Goal: Task Accomplishment & Management: Manage account settings

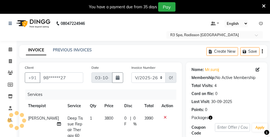
select select "8678"
select select "service"
select select "92498"
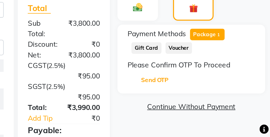
click at [206, 104] on button "Send OTP" at bounding box center [206, 104] width 29 height 9
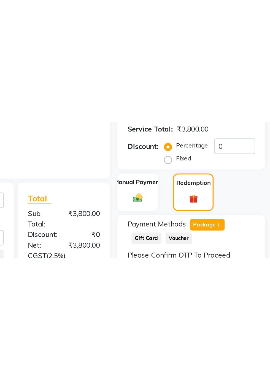
scroll to position [13, 0]
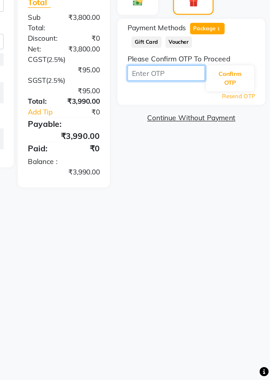
click at [200, 136] on input "text" at bounding box center [212, 211] width 43 height 9
click at [250, 136] on button "Confirm OTP" at bounding box center [248, 214] width 26 height 14
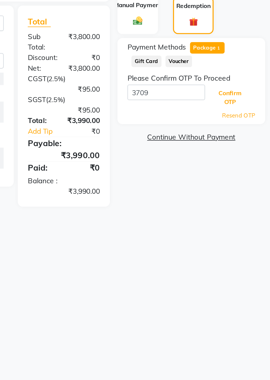
click at [247, 136] on button "Confirm OTP" at bounding box center [248, 214] width 26 height 14
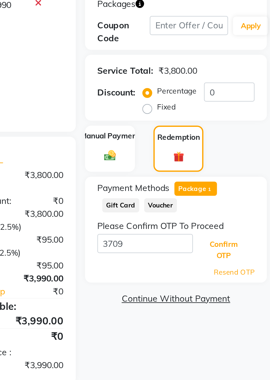
scroll to position [0, 0]
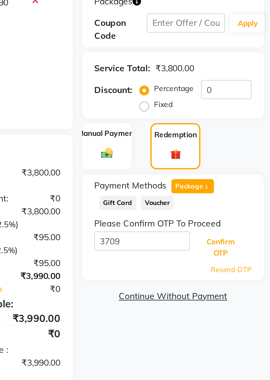
click at [247, 136] on button "Confirm OTP" at bounding box center [248, 227] width 26 height 14
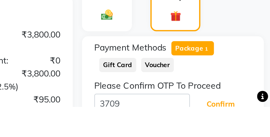
scroll to position [90, 0]
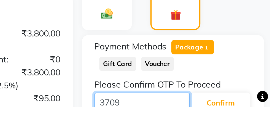
click at [211, 135] on input "3709" at bounding box center [212, 134] width 43 height 9
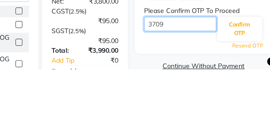
scroll to position [115, 0]
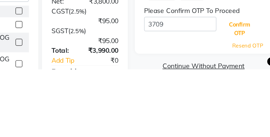
click at [248, 111] on button "Confirm OTP" at bounding box center [248, 113] width 26 height 14
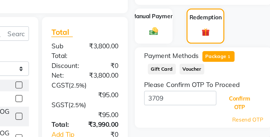
click at [248, 111] on button "Confirm OTP" at bounding box center [248, 109] width 26 height 14
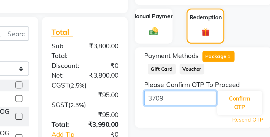
click at [206, 107] on input "3709" at bounding box center [212, 106] width 43 height 9
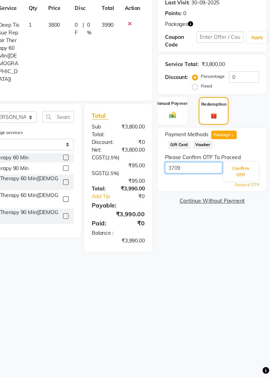
scroll to position [0, 0]
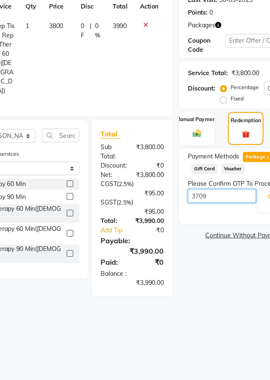
click at [210, 136] on input "3709" at bounding box center [212, 224] width 43 height 9
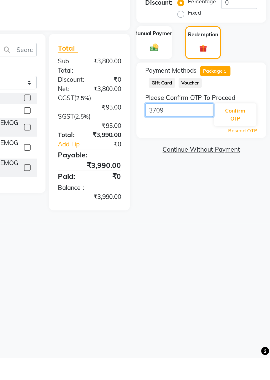
click at [209, 136] on input "3709" at bounding box center [212, 224] width 43 height 9
type input "3"
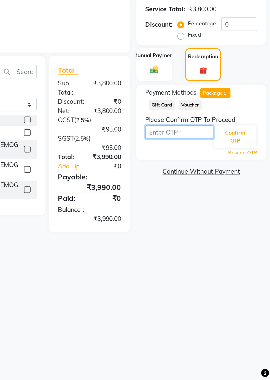
scroll to position [0, 0]
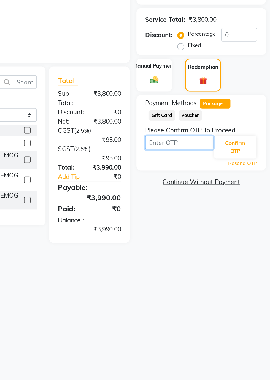
click at [215, 136] on input "text" at bounding box center [212, 224] width 43 height 9
click at [214, 136] on input "text" at bounding box center [212, 224] width 43 height 9
type input "9521"
click at [252, 136] on button "Confirm OTP" at bounding box center [248, 227] width 26 height 14
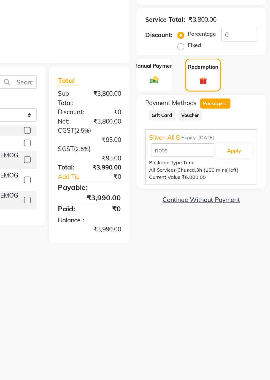
scroll to position [1, 0]
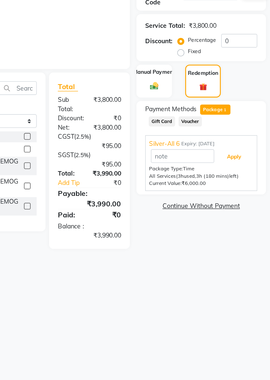
click at [252, 136] on button "Apply" at bounding box center [247, 228] width 23 height 9
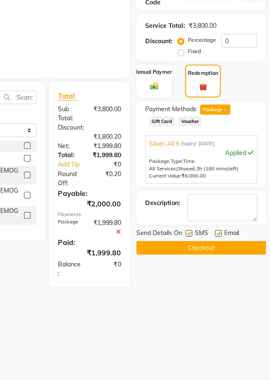
click at [238, 136] on button "Checkout" at bounding box center [226, 286] width 81 height 9
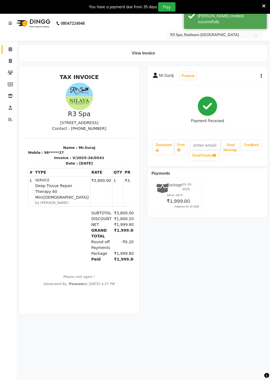
click at [3, 53] on link "Calendar" at bounding box center [8, 49] width 13 height 9
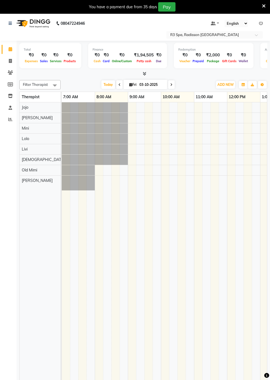
click at [7, 51] on span at bounding box center [11, 49] width 10 height 6
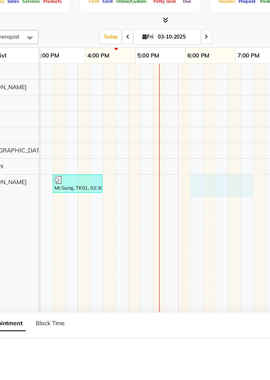
scroll to position [0, 239]
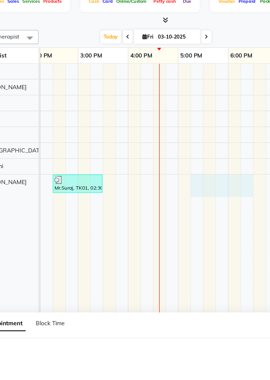
select select "92498"
select select "tentative"
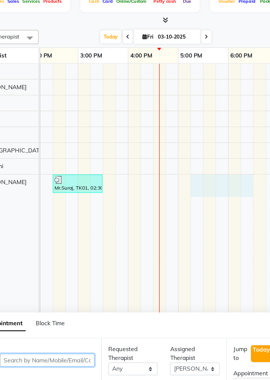
select select "1035"
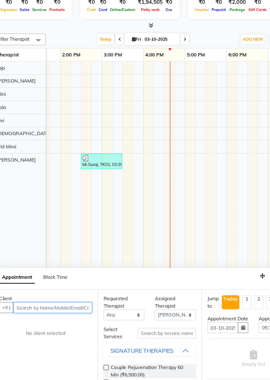
scroll to position [0, 209]
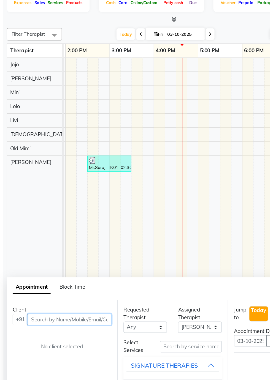
click at [55, 136] on input "text" at bounding box center [66, 285] width 62 height 9
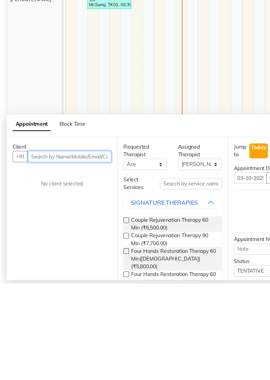
click at [46, 136] on input "text" at bounding box center [66, 285] width 62 height 9
type input "[PHONE_NUMBER]"
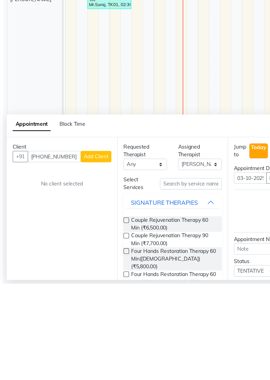
click at [87, 136] on span "Add Client" at bounding box center [86, 284] width 18 height 5
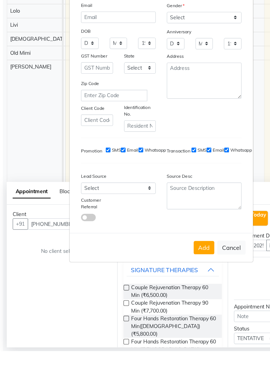
scroll to position [13, 0]
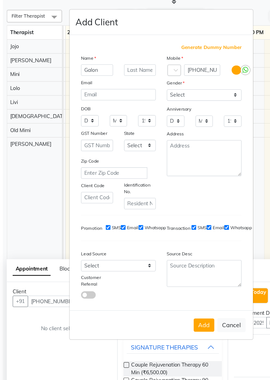
type input "Galon"
click at [190, 135] on select "Select [DEMOGRAPHIC_DATA] [DEMOGRAPHIC_DATA] Other Prefer Not To Say" at bounding box center [167, 130] width 56 height 9
select select "[DEMOGRAPHIC_DATA]"
click at [139, 135] on select "Select [DEMOGRAPHIC_DATA] [DEMOGRAPHIC_DATA] Other Prefer Not To Say" at bounding box center [167, 130] width 56 height 9
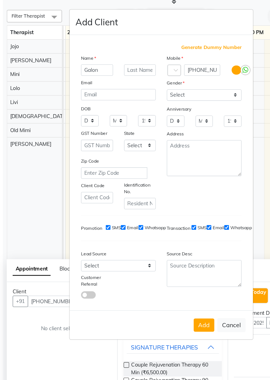
click at [168, 136] on button "Add" at bounding box center [166, 303] width 15 height 10
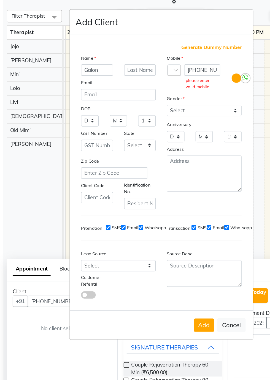
click at [177, 92] on span "Generate Dummy Number" at bounding box center [172, 95] width 45 height 6
type input "1384500000098"
checkbox input "false"
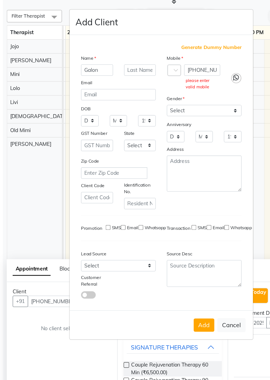
checkbox input "false"
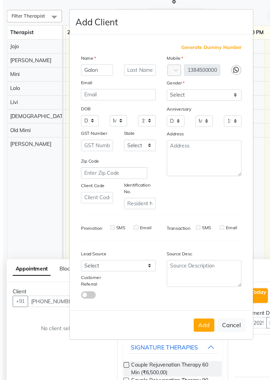
click at [169, 136] on button "Add" at bounding box center [166, 303] width 15 height 10
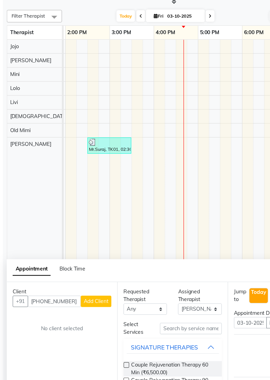
type input "13*********98"
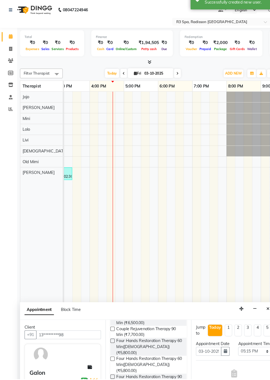
scroll to position [65, 0]
click at [180, 136] on div "Appointment Block Time" at bounding box center [143, 314] width 248 height 17
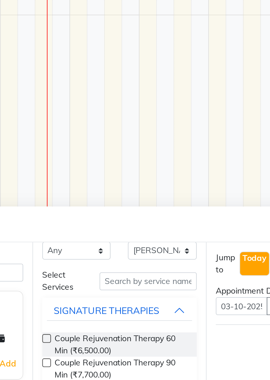
scroll to position [0, 0]
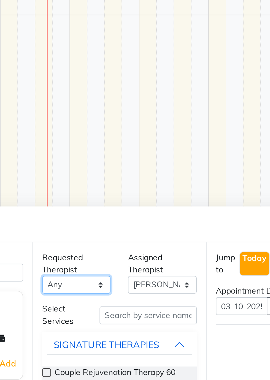
click at [132, 136] on select "Any [PERSON_NAME] [PERSON_NAME] [PERSON_NAME] Messiah Mini Old Mimi" at bounding box center [123, 295] width 32 height 9
select select "87563"
click at [107, 136] on select "Any [PERSON_NAME] [PERSON_NAME] [PERSON_NAME] Messiah Mini Old Mimi" at bounding box center [123, 295] width 32 height 9
select select "87563"
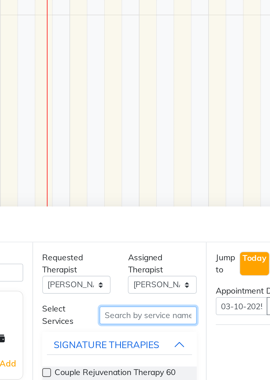
click at [162, 136] on input "text" at bounding box center [157, 309] width 46 height 9
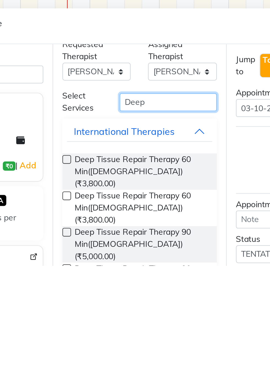
scroll to position [9, 0]
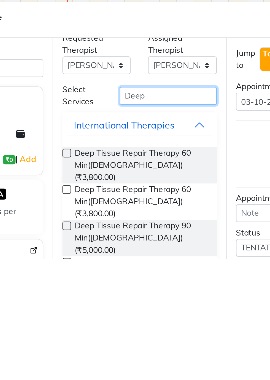
type input "Deep"
click at [108, 136] on label at bounding box center [109, 364] width 4 height 4
click at [108, 136] on input "checkbox" at bounding box center [109, 365] width 4 height 4
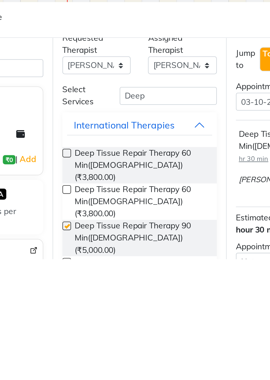
scroll to position [9, 0]
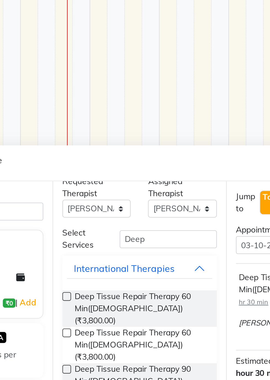
checkbox input "false"
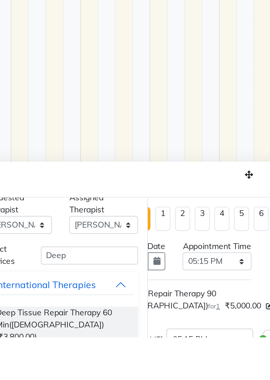
scroll to position [0, 30]
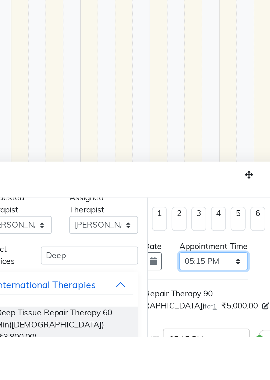
click at [229, 136] on select "Select 08:00 AM 08:15 AM 08:30 AM 08:45 AM 09:00 AM 09:15 AM 09:30 AM 09:45 AM …" at bounding box center [216, 344] width 32 height 9
select select "990"
click at [200, 136] on select "Select 08:00 AM 08:15 AM 08:30 AM 08:45 AM 09:00 AM 09:15 AM 09:30 AM 09:45 AM …" at bounding box center [216, 344] width 32 height 9
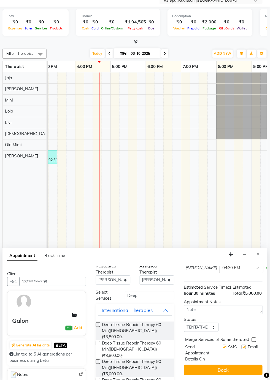
scroll to position [77, 0]
click at [232, 136] on button "Book" at bounding box center [225, 371] width 73 height 10
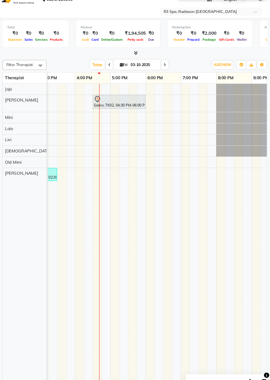
scroll to position [0, 0]
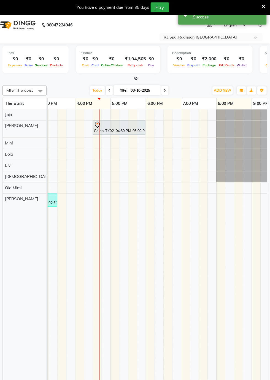
click at [124, 117] on div at bounding box center [128, 117] width 47 height 7
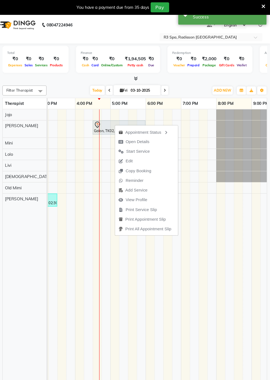
click at [139, 133] on span "Open Details" at bounding box center [146, 133] width 22 height 6
select select "7"
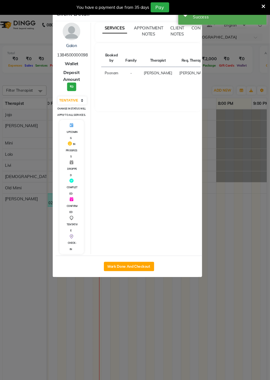
click at [143, 136] on button "Mark Done And Checkout" at bounding box center [137, 249] width 47 height 9
select select "service"
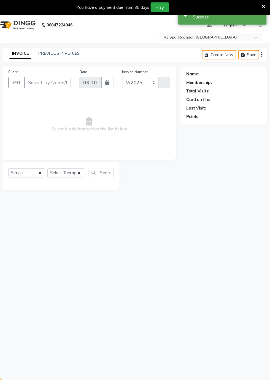
select select "8678"
type input "0542"
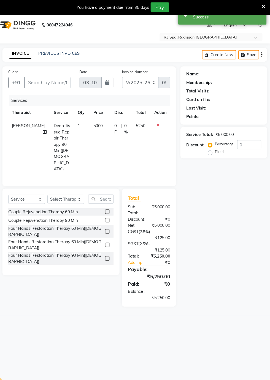
type input "13*********98"
select select "87563"
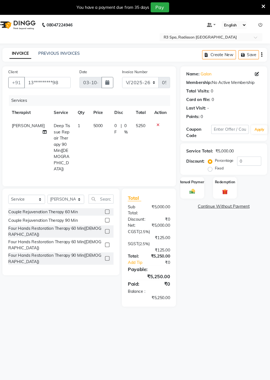
click at [199, 136] on img at bounding box center [197, 179] width 9 height 6
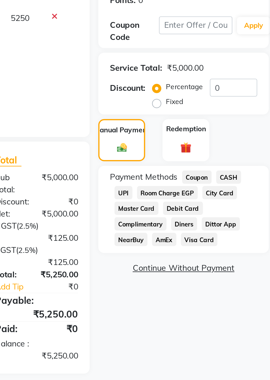
click at [205, 136] on span "Master Card" at bounding box center [203, 208] width 21 height 6
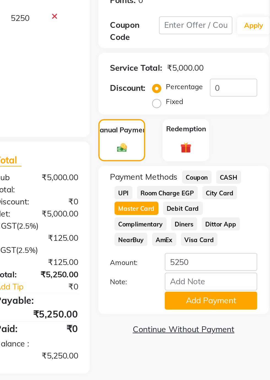
click at [246, 136] on button "Add Payment" at bounding box center [239, 252] width 44 height 9
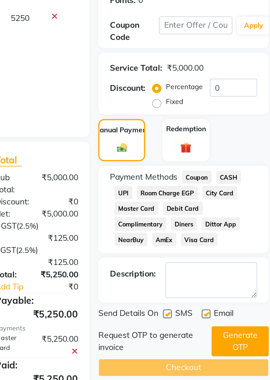
click at [255, 136] on button "Generate OTP" at bounding box center [253, 272] width 27 height 14
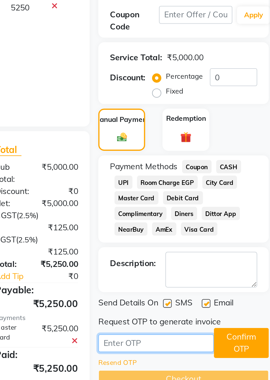
click at [208, 136] on input "text" at bounding box center [213, 278] width 55 height 9
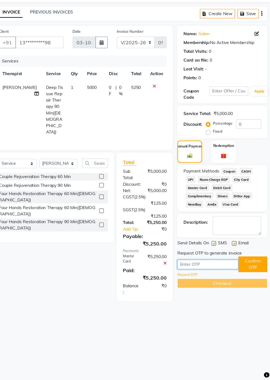
scroll to position [3, 0]
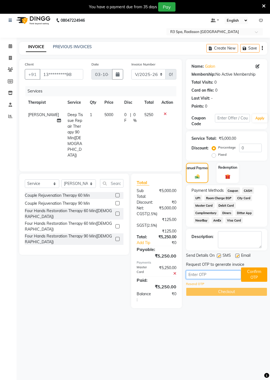
click at [195, 136] on input "text" at bounding box center [213, 275] width 55 height 9
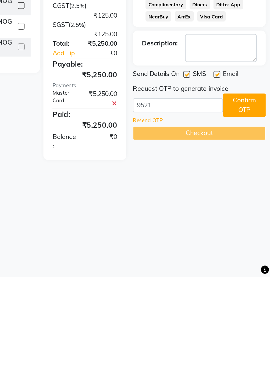
click at [252, 136] on button "Confirm OTP" at bounding box center [254, 275] width 26 height 14
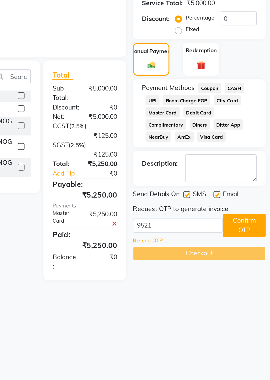
click at [234, 136] on div "Checkout" at bounding box center [226, 292] width 81 height 9
click at [215, 136] on main "INVOICE PREVIOUS INVOICES Create New Save Client +91 13*********98 Date [DATE] …" at bounding box center [143, 179] width 253 height 275
click at [225, 136] on div "Checkout" at bounding box center [226, 292] width 81 height 9
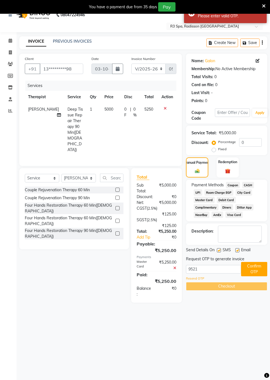
scroll to position [6, 0]
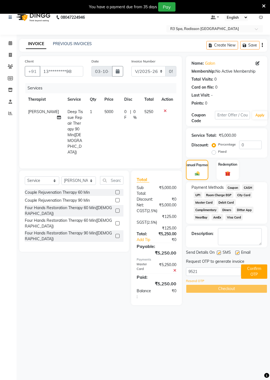
click at [225, 136] on span "Visa Card" at bounding box center [234, 217] width 18 height 6
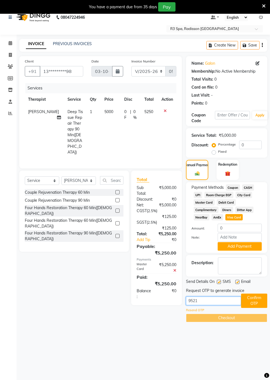
click at [208, 136] on input "9521" at bounding box center [213, 301] width 55 height 9
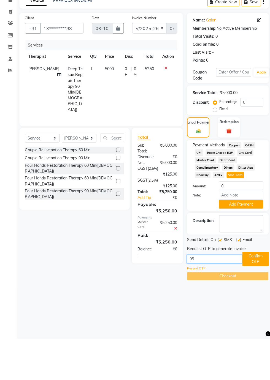
type input "9"
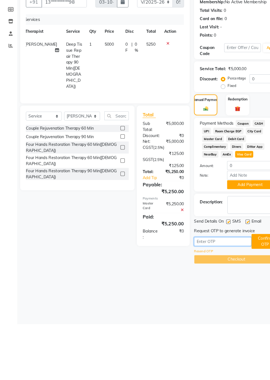
scroll to position [6, 0]
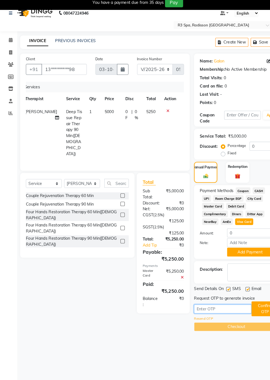
click at [198, 136] on input "Note:" at bounding box center [213, 300] width 55 height 9
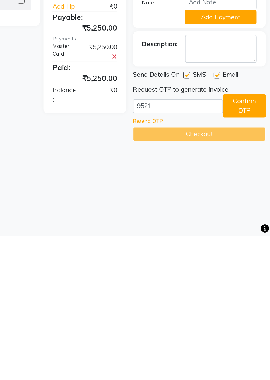
click at [256, 136] on button "Confirm OTP" at bounding box center [254, 300] width 26 height 14
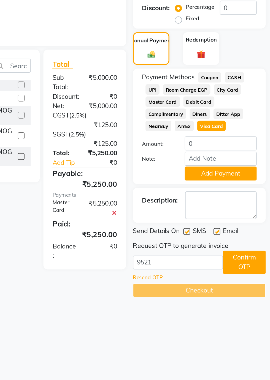
click at [231, 136] on div "Checkout" at bounding box center [226, 314] width 81 height 9
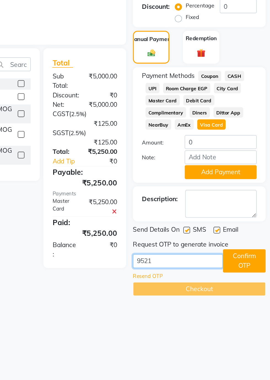
click at [199, 136] on input "9521" at bounding box center [213, 297] width 55 height 9
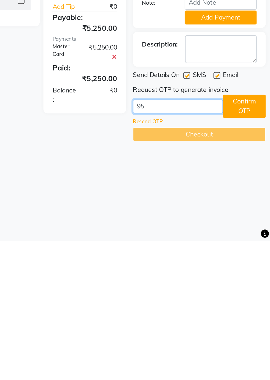
type input "9"
click at [256, 136] on button "Confirm OTP" at bounding box center [254, 297] width 26 height 14
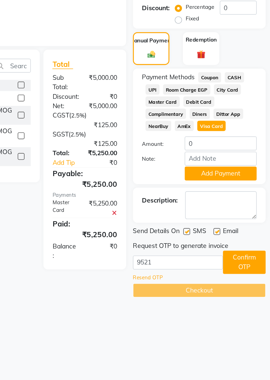
click at [236, 136] on div "Checkout" at bounding box center [226, 314] width 81 height 9
click at [228, 136] on div "Checkout" at bounding box center [226, 314] width 81 height 9
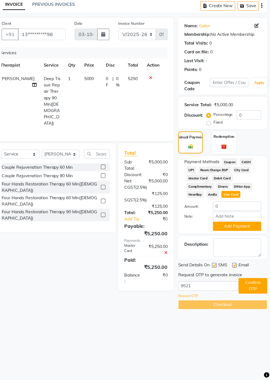
scroll to position [13, 0]
click at [202, 136] on input "9521" at bounding box center [213, 294] width 55 height 9
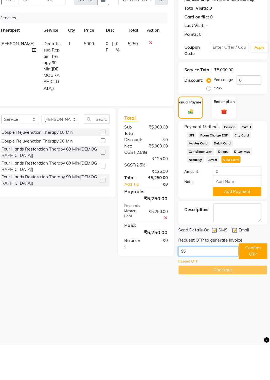
type input "9"
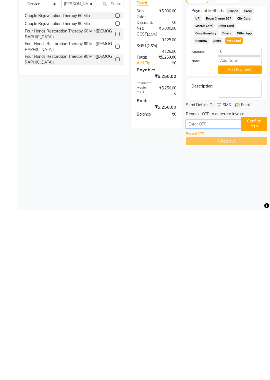
scroll to position [13, 0]
type input "1637"
click at [252, 136] on button "Confirm OTP" at bounding box center [254, 294] width 26 height 14
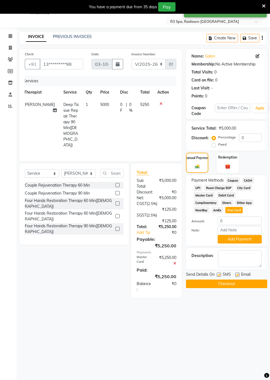
click at [234, 136] on button "Checkout" at bounding box center [226, 284] width 81 height 9
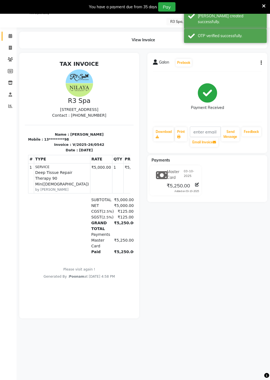
click at [10, 38] on span at bounding box center [11, 36] width 10 height 6
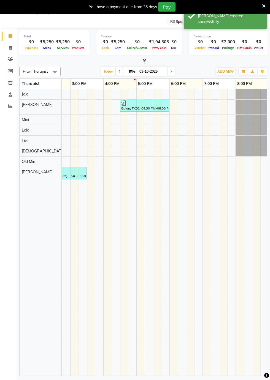
scroll to position [0, 256]
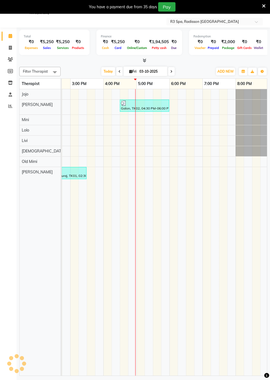
click at [172, 73] on span at bounding box center [171, 71] width 7 height 9
type input "04-10-2025"
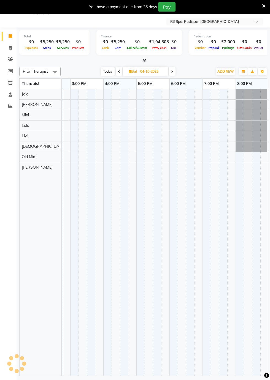
scroll to position [0, 331]
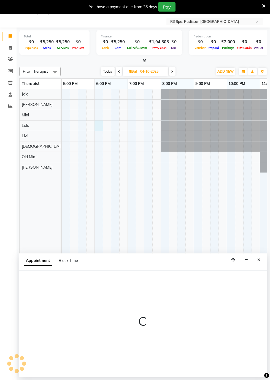
select select "87566"
select select "tentative"
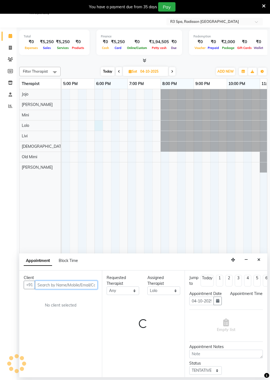
select select "1080"
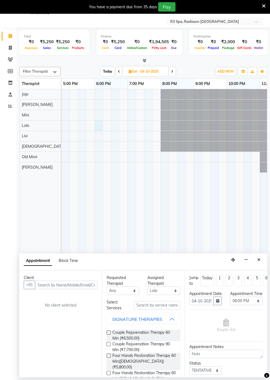
click at [99, 105] on td at bounding box center [98, 232] width 8 height 287
click at [47, 136] on input "text" at bounding box center [66, 285] width 62 height 9
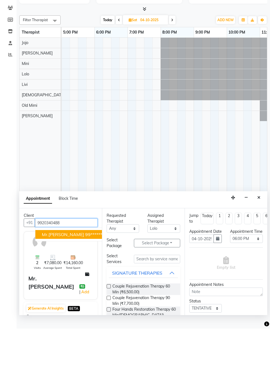
scroll to position [13, 0]
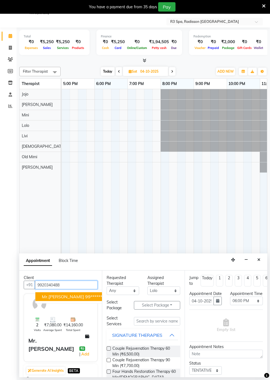
click at [61, 136] on span "Mr.[PERSON_NAME]" at bounding box center [63, 297] width 42 height 6
type input "99******88"
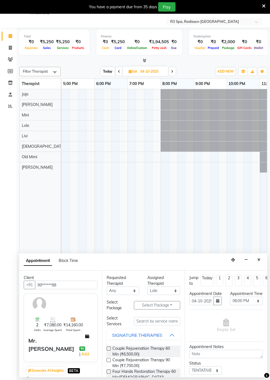
click at [148, 136] on button "Select Package Toggle Dropdown" at bounding box center [157, 305] width 46 height 9
click at [163, 136] on button "Select Package Toggle Dropdown" at bounding box center [157, 305] width 46 height 9
click at [144, 136] on input "text" at bounding box center [157, 321] width 46 height 9
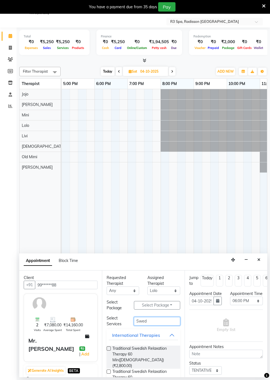
type input "Swed"
click at [139, 136] on span "Traditional Swedish Relaxation Therapy 60 Min([DEMOGRAPHIC_DATA]) (₹2,800.00)" at bounding box center [143, 357] width 63 height 23
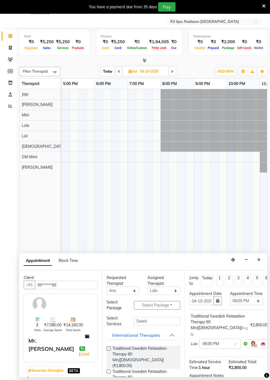
click at [121, 136] on span "Traditional Swedish Relaxation Therapy 60 Min([DEMOGRAPHIC_DATA]) (₹2,800.00)" at bounding box center [143, 357] width 63 height 23
checkbox input "false"
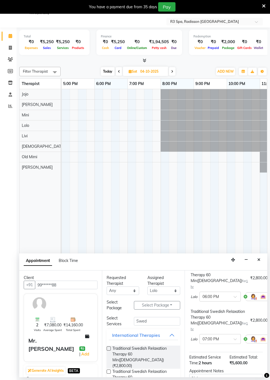
scroll to position [56, 0]
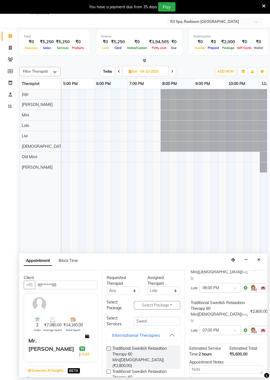
click at [250, 136] on img at bounding box center [253, 288] width 7 height 7
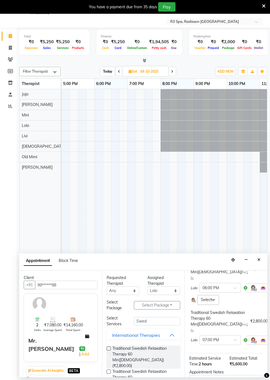
click at [211, 136] on span at bounding box center [213, 300] width 11 height 10
click at [207, 136] on div "Livi" at bounding box center [208, 370] width 16 height 6
checkbox input "true"
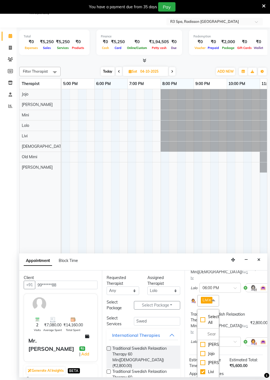
scroll to position [119, 0]
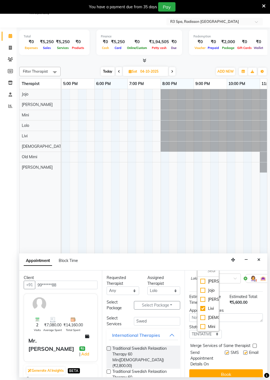
click at [232, 136] on button "Book" at bounding box center [225, 374] width 73 height 10
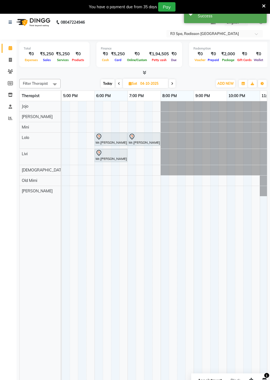
scroll to position [0, 0]
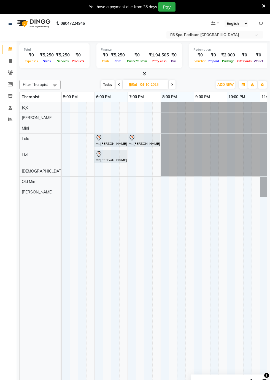
click at [118, 84] on icon at bounding box center [119, 84] width 2 height 3
type input "03-10-2025"
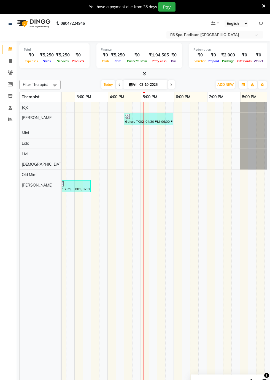
scroll to position [0, 252]
click at [261, 24] on icon at bounding box center [261, 23] width 4 height 4
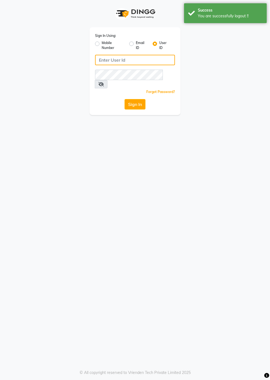
click at [107, 60] on input "Username" at bounding box center [135, 60] width 80 height 10
click at [105, 49] on label "Mobile Number" at bounding box center [113, 45] width 23 height 10
click at [105, 44] on input "Mobile Number" at bounding box center [104, 42] width 4 height 4
radio input "true"
radio input "false"
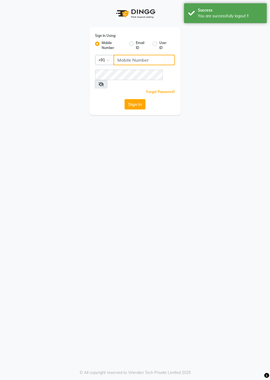
click at [129, 62] on input "Username" at bounding box center [143, 60] width 61 height 10
type input "8273644996"
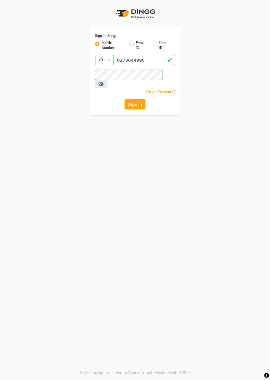
click at [138, 99] on button "Sign In" at bounding box center [134, 104] width 21 height 10
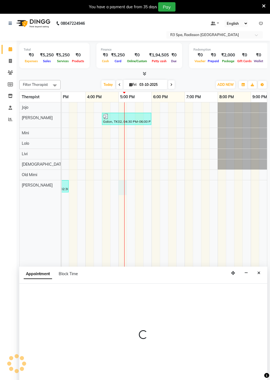
scroll to position [13, 0]
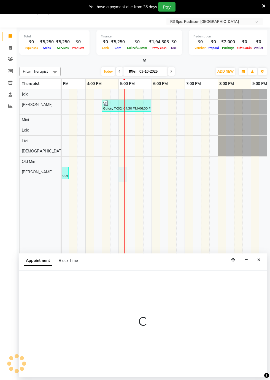
select select "92498"
select select "tentative"
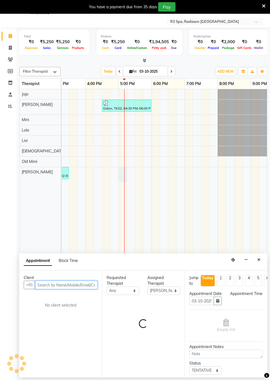
select select "1020"
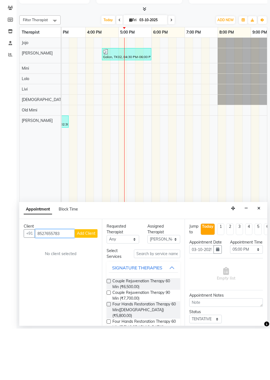
type input "8527655783"
click at [89, 136] on span "Add Client" at bounding box center [86, 284] width 18 height 5
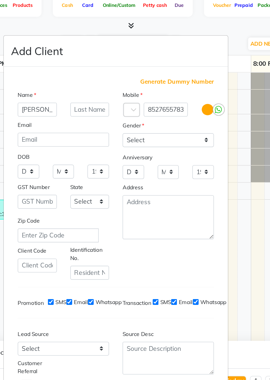
type input "[PERSON_NAME]"
click at [189, 135] on select "Select [DEMOGRAPHIC_DATA] [DEMOGRAPHIC_DATA] Other Prefer Not To Say" at bounding box center [167, 130] width 56 height 9
select select "[DEMOGRAPHIC_DATA]"
click at [139, 135] on select "Select [DEMOGRAPHIC_DATA] [DEMOGRAPHIC_DATA] Other Prefer Not To Say" at bounding box center [167, 130] width 56 height 9
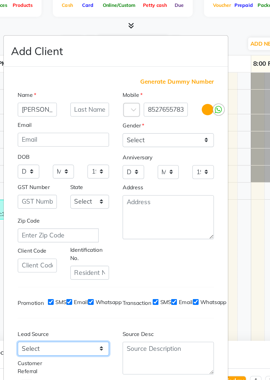
click at [126, 136] on select "Select Walk-in Referral Internet Friend Word of Mouth Advertisement Facebook Ju…" at bounding box center [103, 258] width 56 height 9
select select "56368"
click at [75, 136] on select "Select Walk-in Referral Internet Friend Word of Mouth Advertisement Facebook Ju…" at bounding box center [103, 258] width 56 height 9
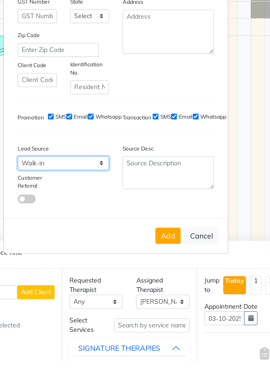
scroll to position [0, 0]
click at [170, 136] on button "Add" at bounding box center [166, 303] width 15 height 10
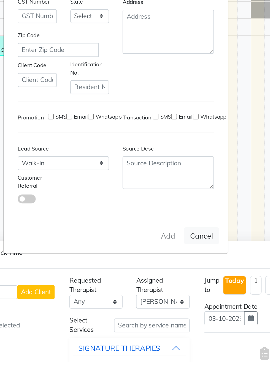
type input "85******83"
select select
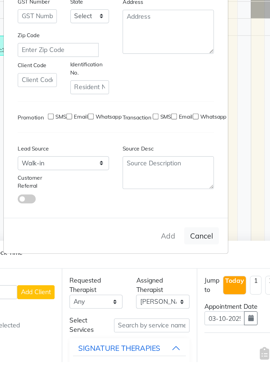
select select
checkbox input "false"
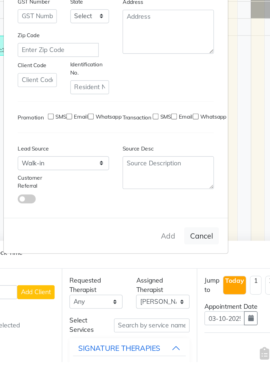
checkbox input "false"
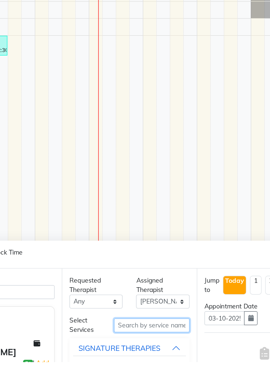
click at [143, 136] on input "text" at bounding box center [157, 357] width 46 height 9
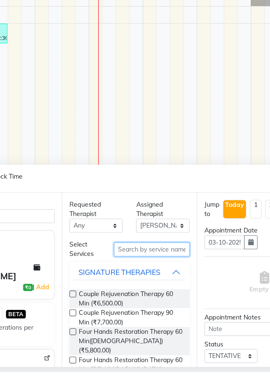
scroll to position [13, 0]
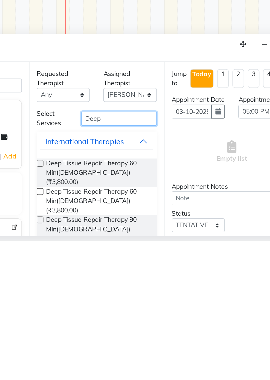
type input "Deep"
click at [160, 136] on span "Deep Tissue Repair Therapy 60 Min([DEMOGRAPHIC_DATA]) (₹3,800.00)" at bounding box center [143, 338] width 63 height 17
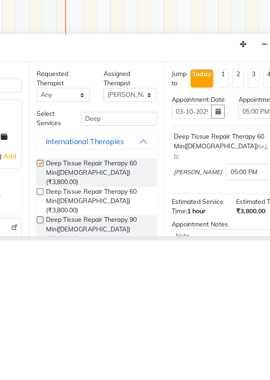
checkbox input "false"
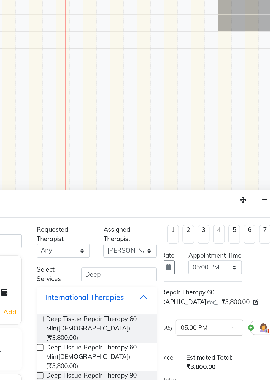
scroll to position [72, 31]
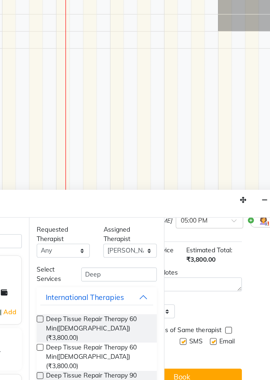
click at [214, 136] on button "Book" at bounding box center [195, 368] width 73 height 10
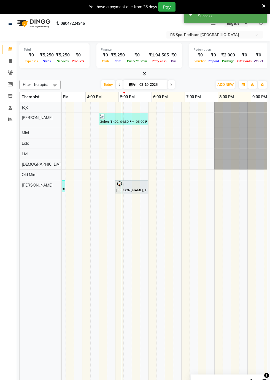
scroll to position [0, 277]
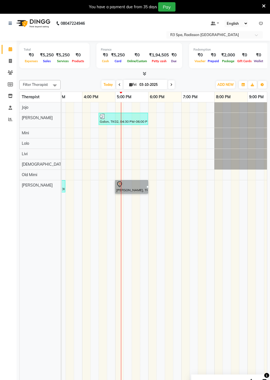
click at [136, 136] on link "[PERSON_NAME], TK03, 05:00 PM-06:00 PM, Deep Tissue Repair Therapy 60 Min([DEMO…" at bounding box center [131, 186] width 33 height 13
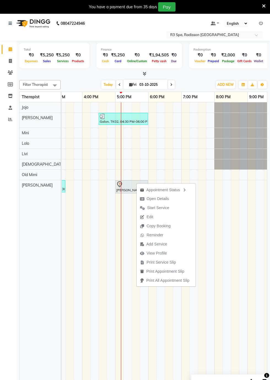
click at [149, 136] on span "Edit" at bounding box center [149, 217] width 7 height 6
select select "tentative"
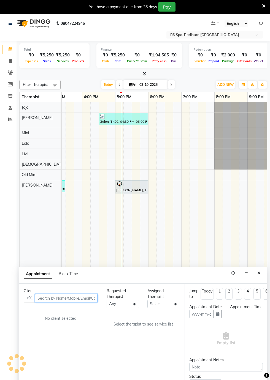
type input "03-10-2025"
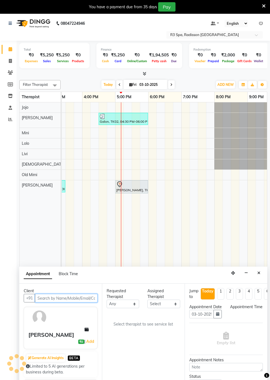
scroll to position [13, 0]
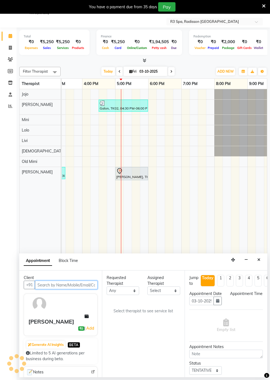
select select "92498"
select select "1020"
select select "4368"
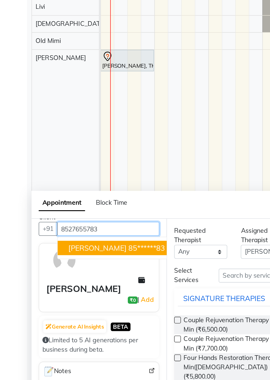
scroll to position [8, 0]
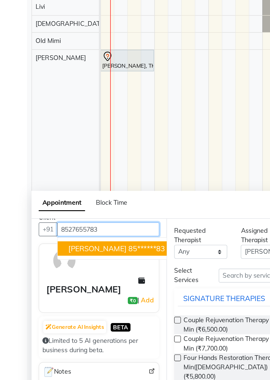
type input "8527655783"
click at [91, 136] on link "Add" at bounding box center [90, 320] width 10 height 7
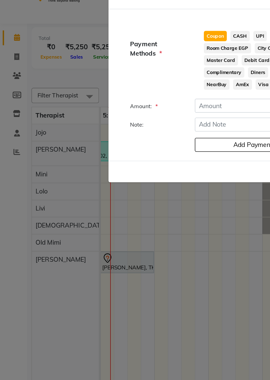
scroll to position [4, 0]
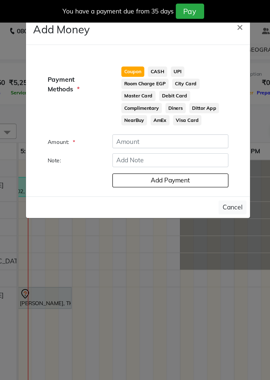
click at [198, 126] on button "Cancel" at bounding box center [192, 127] width 17 height 9
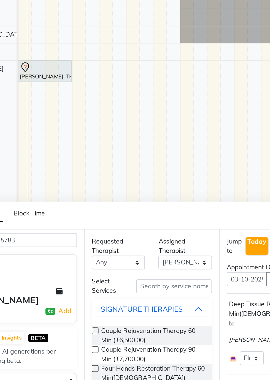
scroll to position [13, 0]
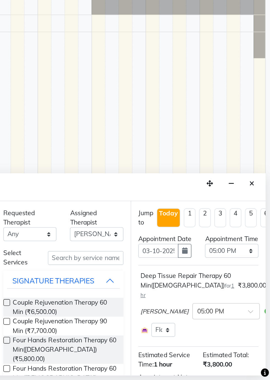
click at [260, 136] on icon "Close" at bounding box center [258, 260] width 3 height 4
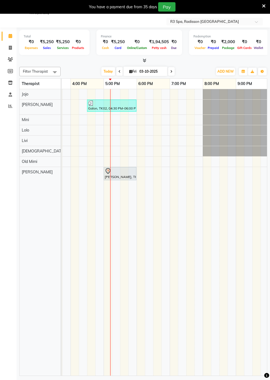
scroll to position [13, 0]
click at [115, 136] on link "[PERSON_NAME], TK03, 05:00 PM-06:00 PM, Deep Tissue Repair Therapy 60 Min([DEMO…" at bounding box center [119, 174] width 33 height 13
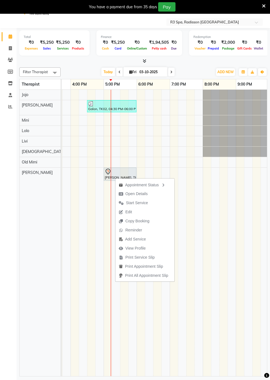
click at [128, 136] on span "Edit" at bounding box center [128, 212] width 7 height 6
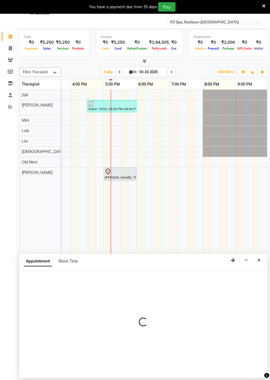
select select "tentative"
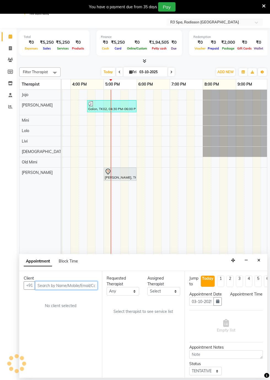
select select "1020"
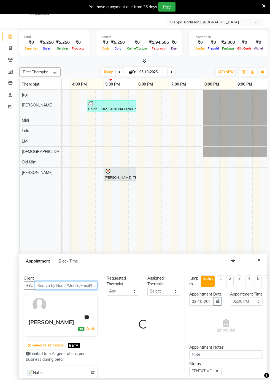
select select "92498"
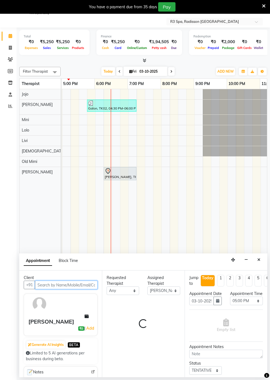
scroll to position [0, 331]
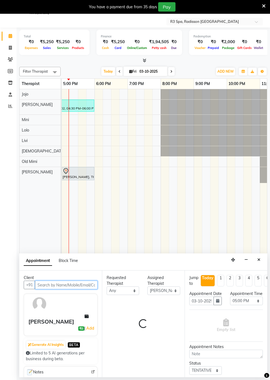
select select "4368"
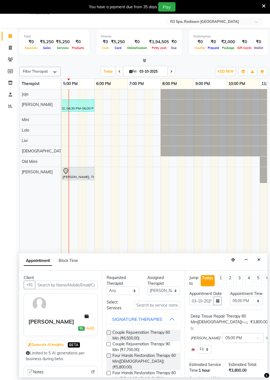
click at [257, 136] on button "Close" at bounding box center [259, 260] width 8 height 9
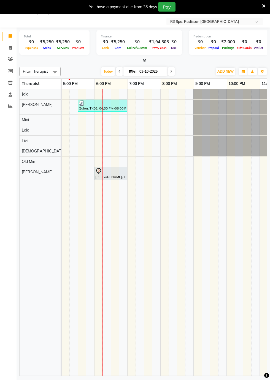
scroll to position [0, 298]
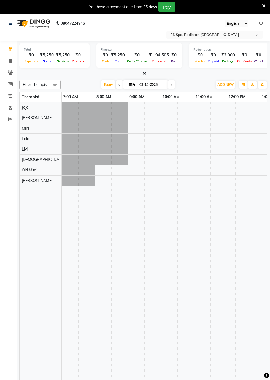
select select "en"
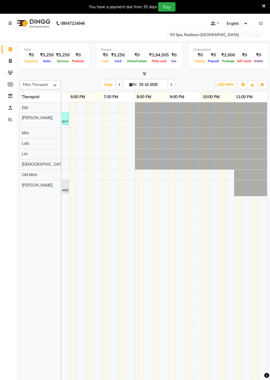
scroll to position [0, 269]
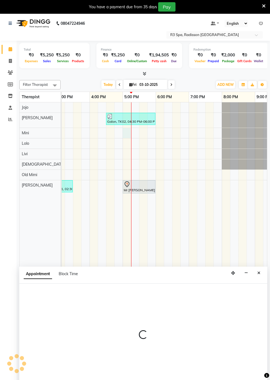
select select "87564"
select select "tentative"
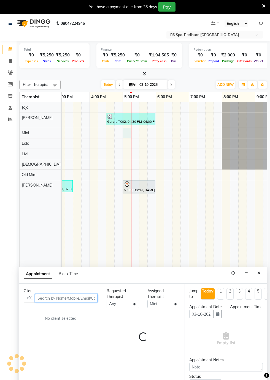
select select "1020"
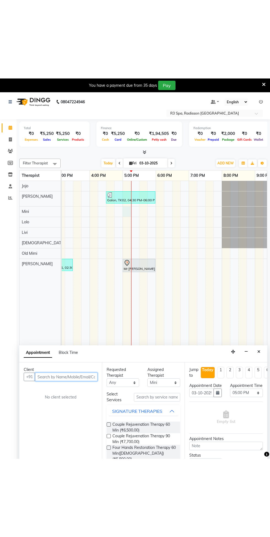
scroll to position [13, 0]
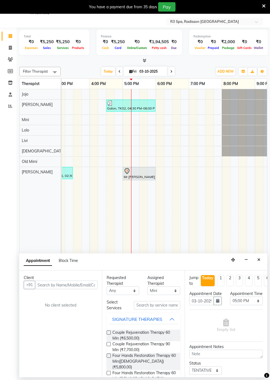
click at [259, 136] on icon "Close" at bounding box center [258, 260] width 3 height 4
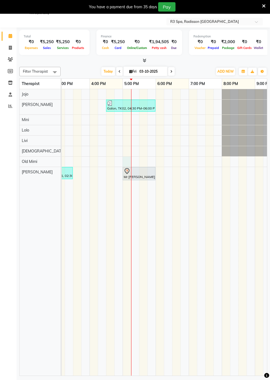
select select "90041"
select select "1020"
select select "tentative"
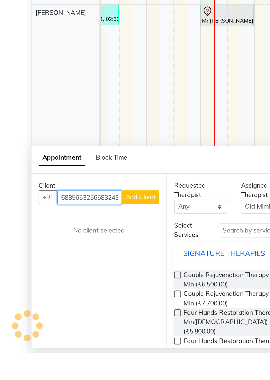
scroll to position [0, 12]
type input "68856532565832432568"
click at [88, 136] on span "Add Client" at bounding box center [86, 284] width 18 height 5
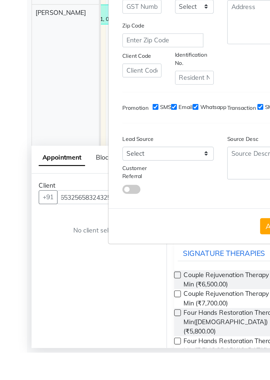
scroll to position [0, 0]
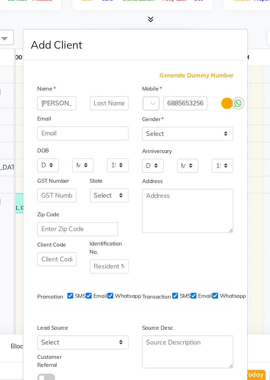
type input "[PERSON_NAME]"
click at [163, 98] on span "Generate Dummy Number" at bounding box center [172, 95] width 45 height 6
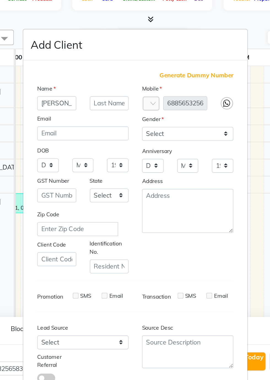
type input "1384500000099"
checkbox input "false"
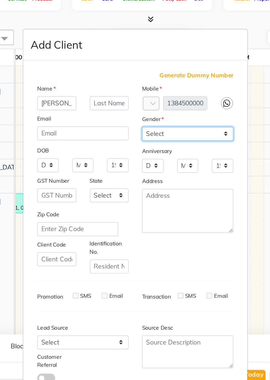
click at [190, 135] on select "Select [DEMOGRAPHIC_DATA] [DEMOGRAPHIC_DATA] Other Prefer Not To Say" at bounding box center [167, 130] width 56 height 9
select select "[DEMOGRAPHIC_DATA]"
click at [139, 135] on select "Select [DEMOGRAPHIC_DATA] [DEMOGRAPHIC_DATA] Other Prefer Not To Say" at bounding box center [167, 130] width 56 height 9
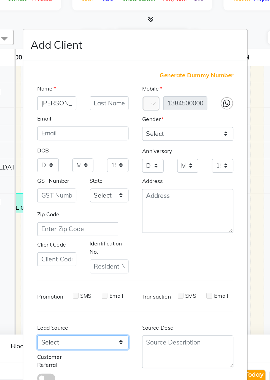
click at [126, 136] on select "Select Walk-in Referral Internet Friend Word of Mouth Advertisement Facebook Ju…" at bounding box center [103, 258] width 56 height 9
select select "56368"
click at [75, 136] on select "Select Walk-in Referral Internet Friend Word of Mouth Advertisement Facebook Ju…" at bounding box center [103, 258] width 56 height 9
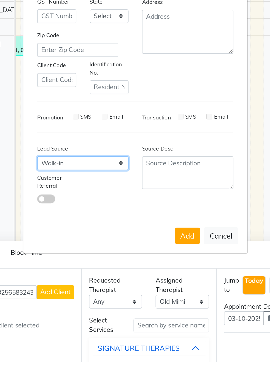
scroll to position [0, 0]
click at [165, 136] on button "Add" at bounding box center [166, 303] width 15 height 10
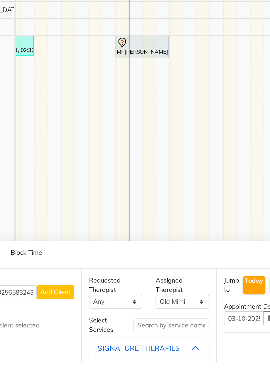
type input "13*********99"
select select
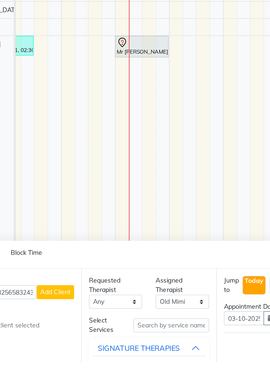
select select
checkbox input "false"
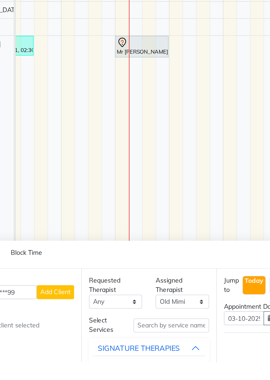
checkbox input "false"
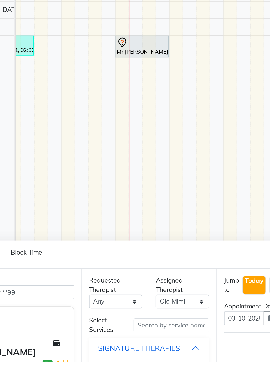
click at [123, 136] on div "SIGNATURE THERAPIES" at bounding box center [137, 371] width 50 height 7
click at [152, 136] on div "SIGNATURE THERAPIES" at bounding box center [137, 371] width 50 height 7
click at [173, 136] on button "SIGNATURE THERAPIES" at bounding box center [143, 372] width 69 height 10
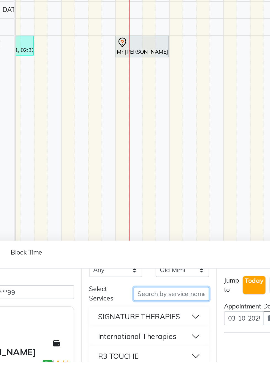
click at [141, 136] on input "text" at bounding box center [157, 338] width 46 height 9
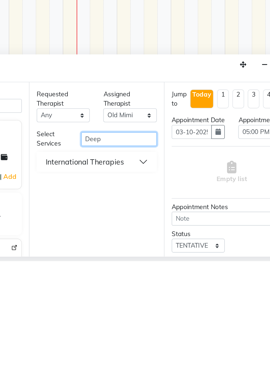
scroll to position [13, 0]
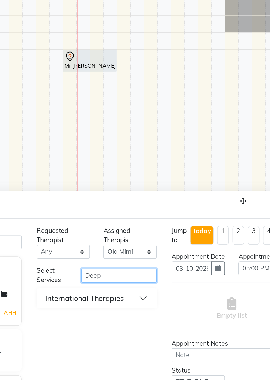
type input "Deep"
click at [168, 136] on button "International Therapies" at bounding box center [143, 320] width 69 height 10
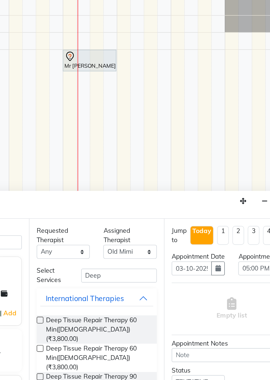
click at [143, 136] on span "Deep Tissue Repair Therapy 60 Min([DEMOGRAPHIC_DATA]) (₹3,800.00)" at bounding box center [143, 338] width 63 height 17
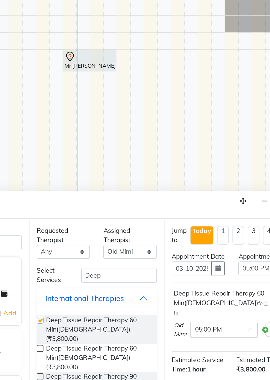
checkbox input "false"
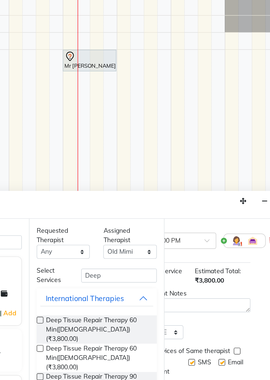
scroll to position [72, 25]
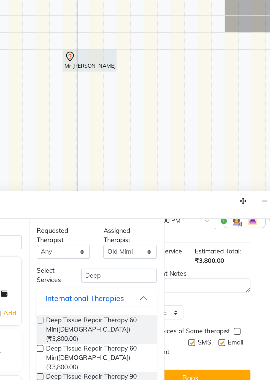
click at [210, 136] on button "Book" at bounding box center [200, 368] width 73 height 10
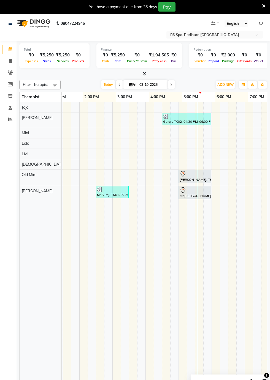
scroll to position [0, 214]
click at [10, 73] on icon at bounding box center [10, 72] width 5 height 4
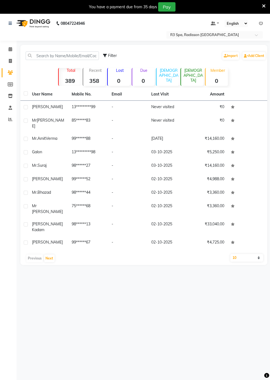
click at [45, 136] on td "Mr.Suraj" at bounding box center [49, 165] width 40 height 13
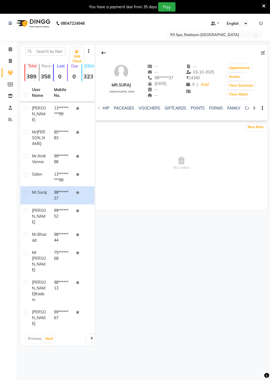
scroll to position [0, 173]
click at [214, 107] on link "FORMS" at bounding box center [215, 108] width 14 height 5
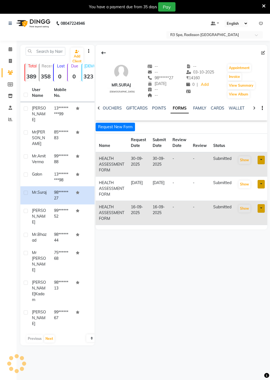
scroll to position [0, 157]
click at [112, 126] on button "Request New Form" at bounding box center [115, 127] width 39 height 9
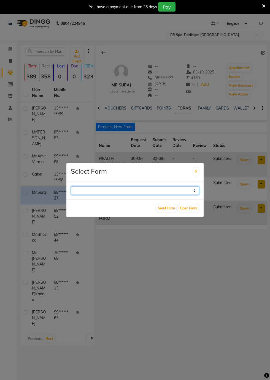
click at [187, 136] on select "GUEST FEEDBACK FORM HEALTH ASSESSMENT FORM" at bounding box center [135, 190] width 128 height 9
select select "204"
click at [71, 136] on select "GUEST FEEDBACK FORM HEALTH ASSESSMENT FORM" at bounding box center [135, 190] width 128 height 9
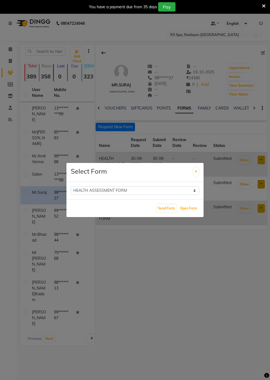
click at [187, 136] on button "Open Form" at bounding box center [188, 209] width 20 height 8
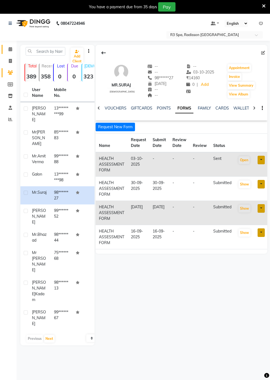
click at [11, 49] on icon at bounding box center [11, 49] width 4 height 4
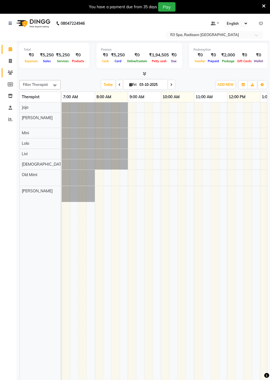
click at [10, 73] on icon at bounding box center [10, 72] width 5 height 4
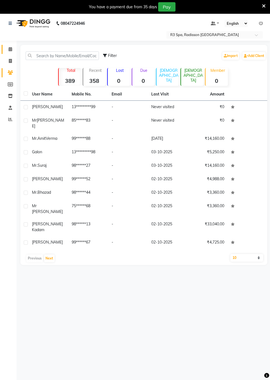
click at [10, 50] on icon at bounding box center [11, 49] width 4 height 4
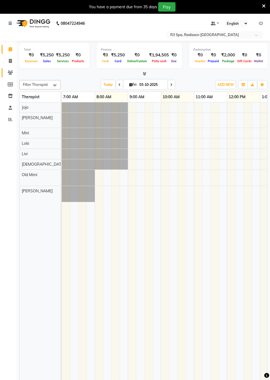
click at [6, 70] on span at bounding box center [11, 73] width 10 height 6
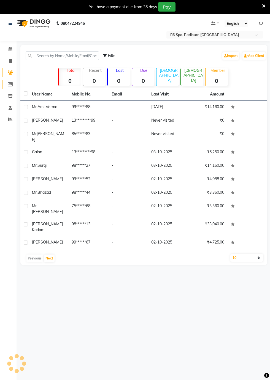
click at [12, 82] on span at bounding box center [11, 84] width 10 height 6
select select
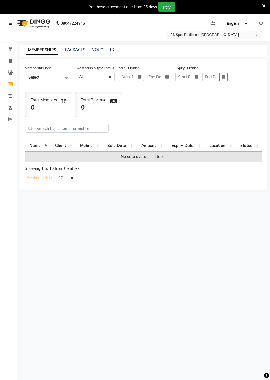
click at [11, 73] on icon at bounding box center [10, 72] width 5 height 4
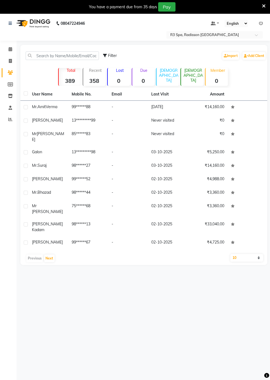
click at [44, 136] on div "Galon" at bounding box center [48, 152] width 33 height 6
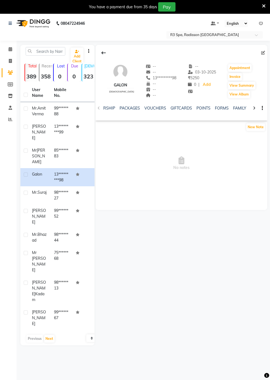
scroll to position [0, 184]
click at [201, 108] on link "FORMS" at bounding box center [204, 108] width 14 height 5
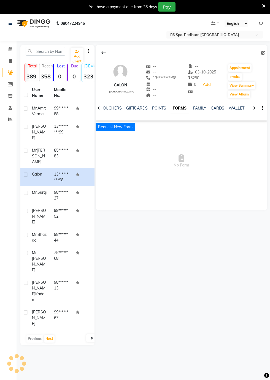
scroll to position [0, 157]
click at [120, 127] on button "Request New Form" at bounding box center [115, 127] width 39 height 9
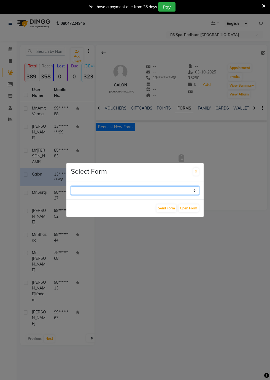
click at [193, 136] on select "GUEST FEEDBACK FORM HEALTH ASSESSMENT FORM" at bounding box center [135, 190] width 128 height 9
select select "204"
click at [71, 136] on select "GUEST FEEDBACK FORM HEALTH ASSESSMENT FORM" at bounding box center [135, 190] width 128 height 9
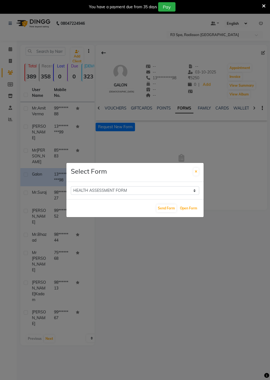
click at [190, 136] on button "Open Form" at bounding box center [188, 209] width 20 height 8
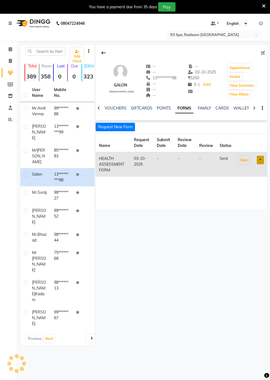
select select
click at [42, 136] on span "[PERSON_NAME]" at bounding box center [38, 156] width 13 height 17
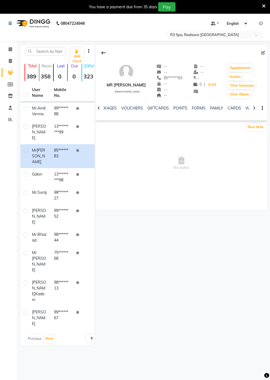
scroll to position [0, 157]
click at [177, 116] on div "NOTES FORMULA SERVICES PRODUCTS INVOICES APPOINTMENTS MEMBERSHIP PACKAGES VOUCH…" at bounding box center [176, 111] width 146 height 12
click at [185, 110] on link "FORMS" at bounding box center [187, 108] width 14 height 5
click at [129, 128] on button "Request New Form" at bounding box center [115, 127] width 39 height 9
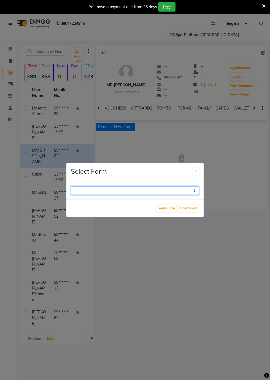
click at [193, 136] on select "GUEST FEEDBACK FORM HEALTH ASSESSMENT FORM" at bounding box center [135, 190] width 128 height 9
select select "204"
click at [71, 136] on select "GUEST FEEDBACK FORM HEALTH ASSESSMENT FORM" at bounding box center [135, 190] width 128 height 9
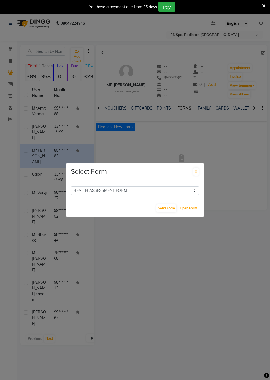
click at [188, 136] on button "Open Form" at bounding box center [188, 209] width 20 height 8
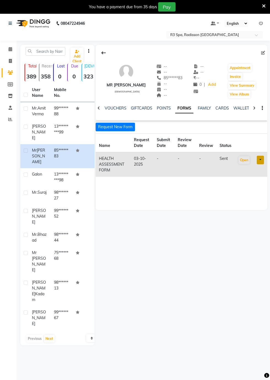
click at [39, 132] on div "[PERSON_NAME]" at bounding box center [39, 132] width 15 height 17
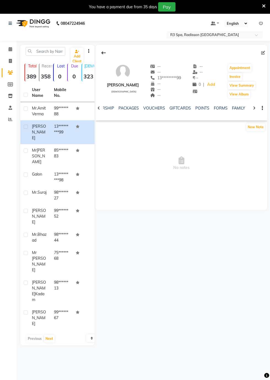
scroll to position [0, 139]
click at [198, 106] on link "FORMS" at bounding box center [205, 108] width 14 height 5
click at [112, 128] on button "Request New Form" at bounding box center [115, 127] width 39 height 9
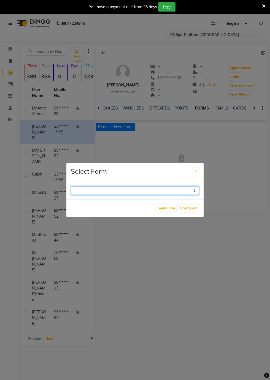
click at [190, 136] on select "GUEST FEEDBACK FORM HEALTH ASSESSMENT FORM" at bounding box center [135, 190] width 128 height 9
select select "204"
click at [71, 136] on select "GUEST FEEDBACK FORM HEALTH ASSESSMENT FORM" at bounding box center [135, 190] width 128 height 9
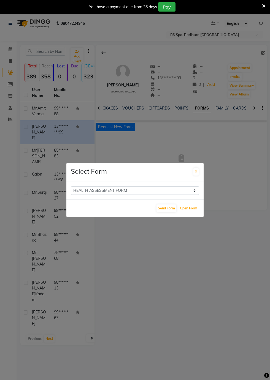
click at [189, 136] on button "Open Form" at bounding box center [188, 209] width 20 height 8
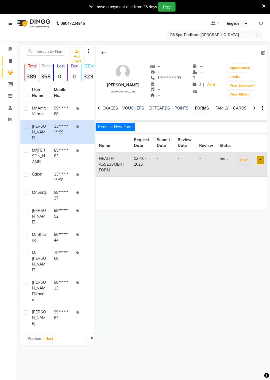
click at [10, 61] on icon at bounding box center [10, 61] width 3 height 4
click at [10, 49] on icon at bounding box center [11, 49] width 4 height 4
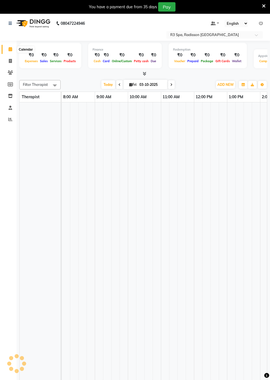
click at [4, 46] on link "Calendar" at bounding box center [8, 49] width 13 height 9
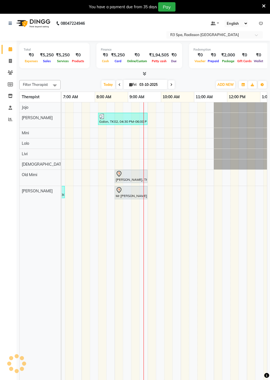
scroll to position [0, 277]
